Goal: Information Seeking & Learning: Learn about a topic

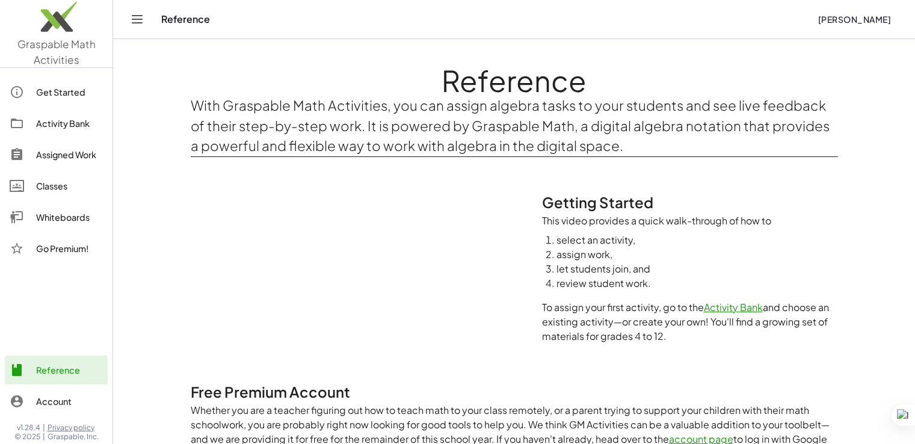
scroll to position [630, 0]
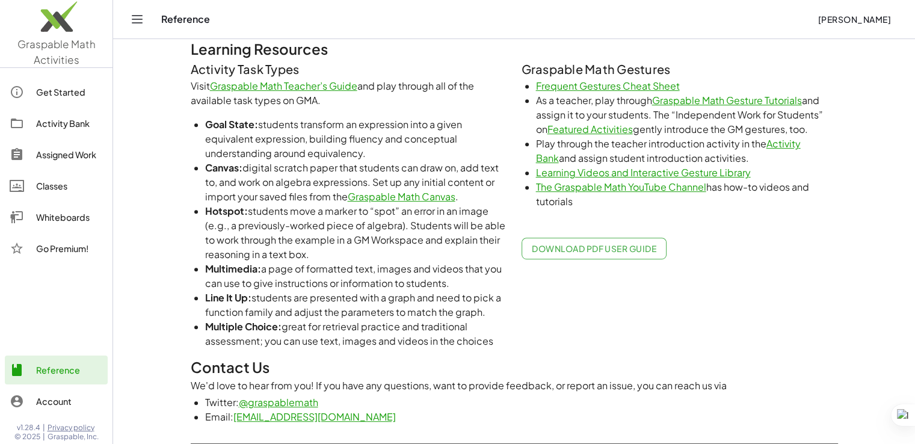
click at [684, 100] on link "Graspable Math Gesture Tutorials" at bounding box center [727, 100] width 150 height 13
click at [595, 169] on link "Learning Videos and Interactive Gesture Library" at bounding box center [643, 172] width 215 height 13
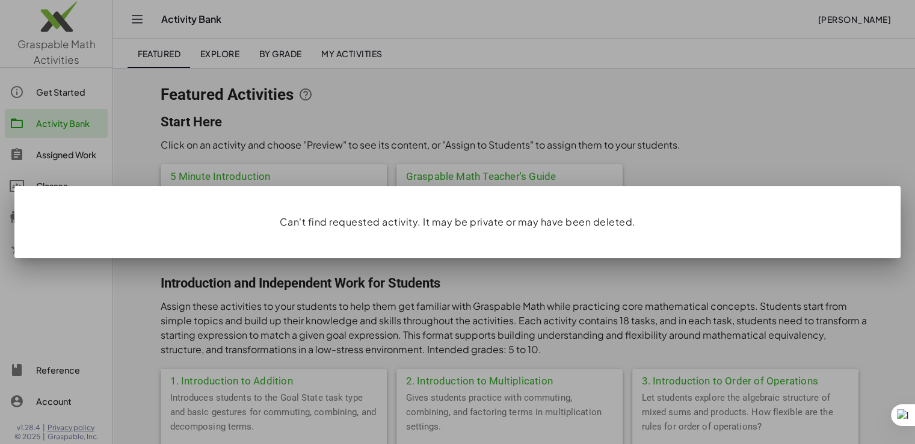
click at [633, 140] on div at bounding box center [457, 222] width 915 height 444
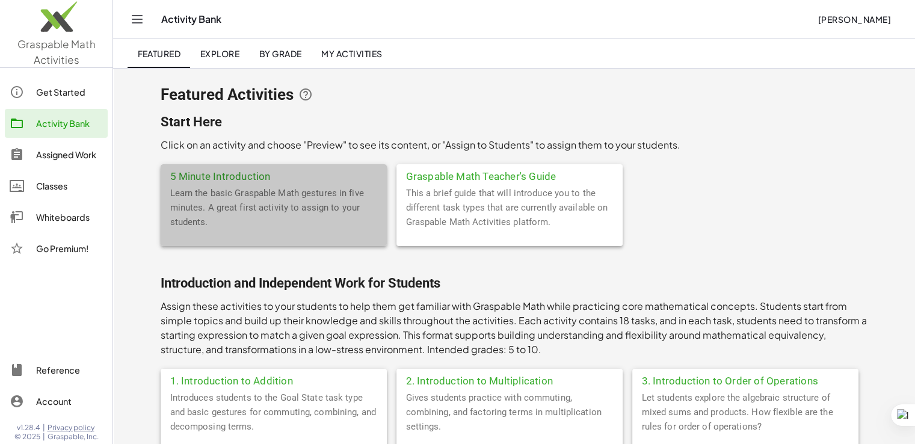
click at [253, 173] on div "5 Minute Introduction" at bounding box center [274, 175] width 226 height 22
